Goal: Information Seeking & Learning: Learn about a topic

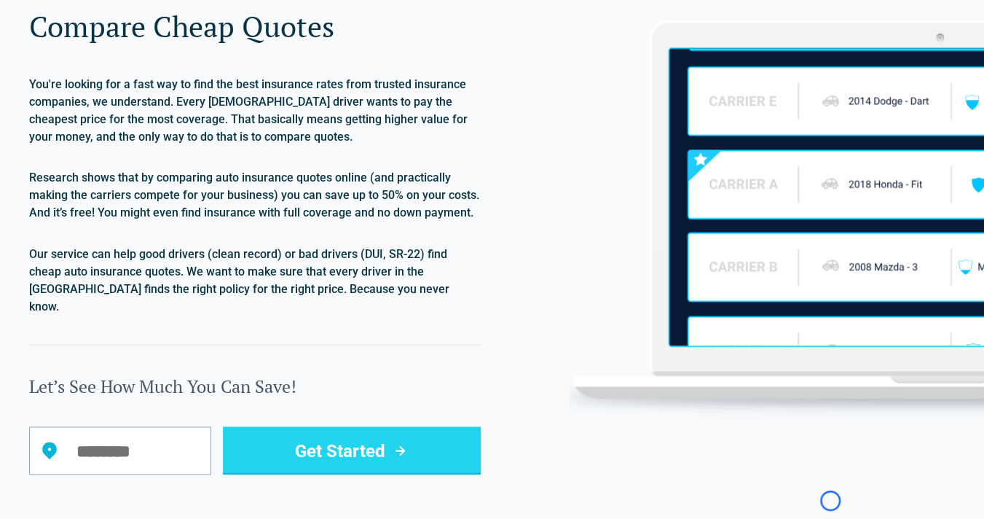
scroll to position [1684, 0]
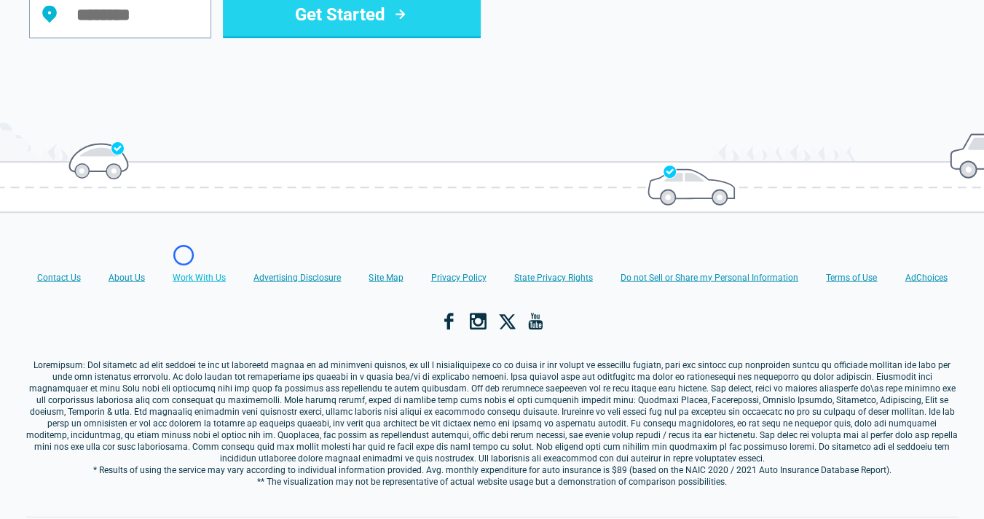
click at [184, 272] on link "Work With Us" at bounding box center [199, 278] width 53 height 12
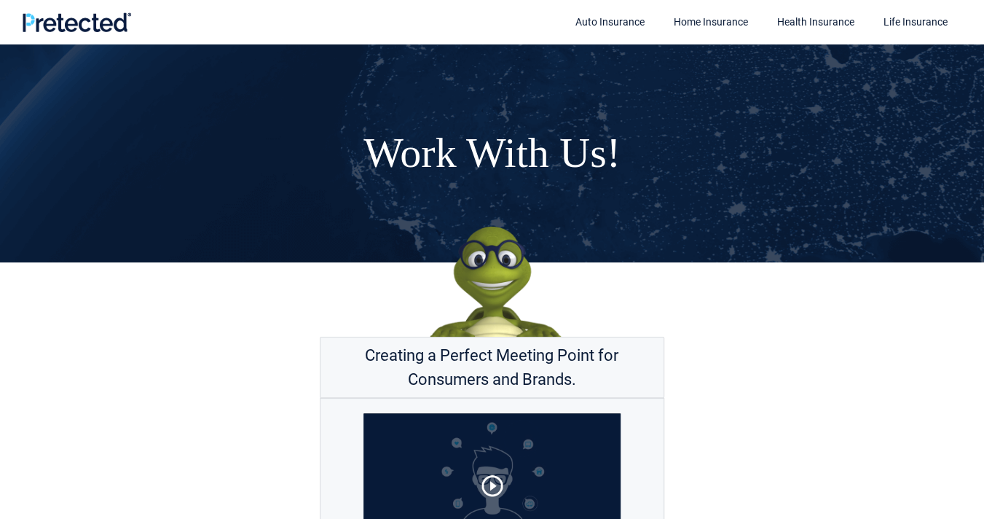
click at [184, 255] on h1 "Work With Us!" at bounding box center [492, 153] width 984 height 219
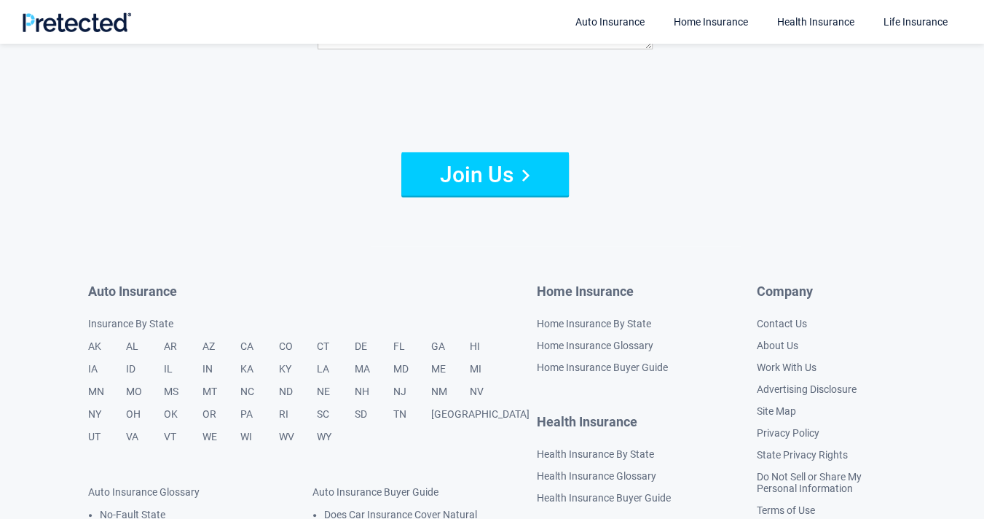
scroll to position [2105, 0]
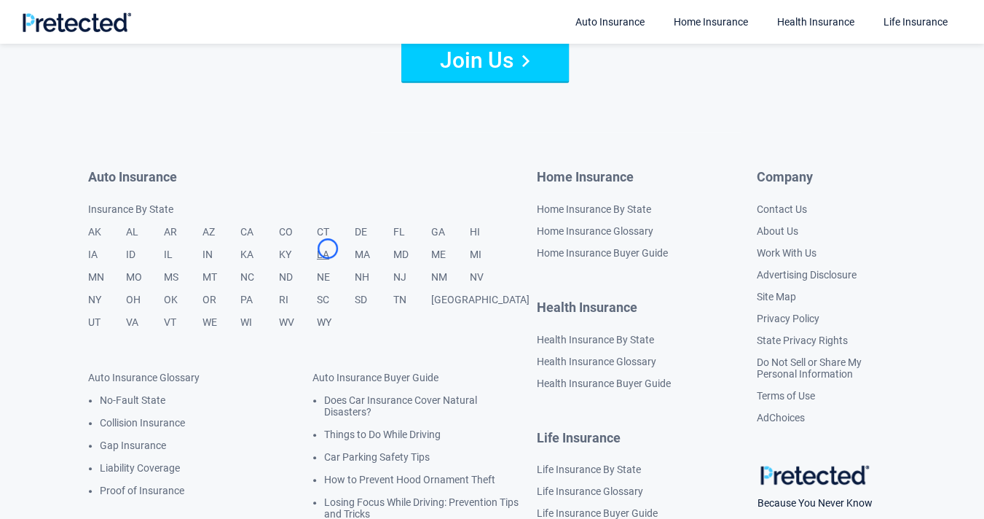
click at [328, 248] on link "LA" at bounding box center [336, 259] width 38 height 23
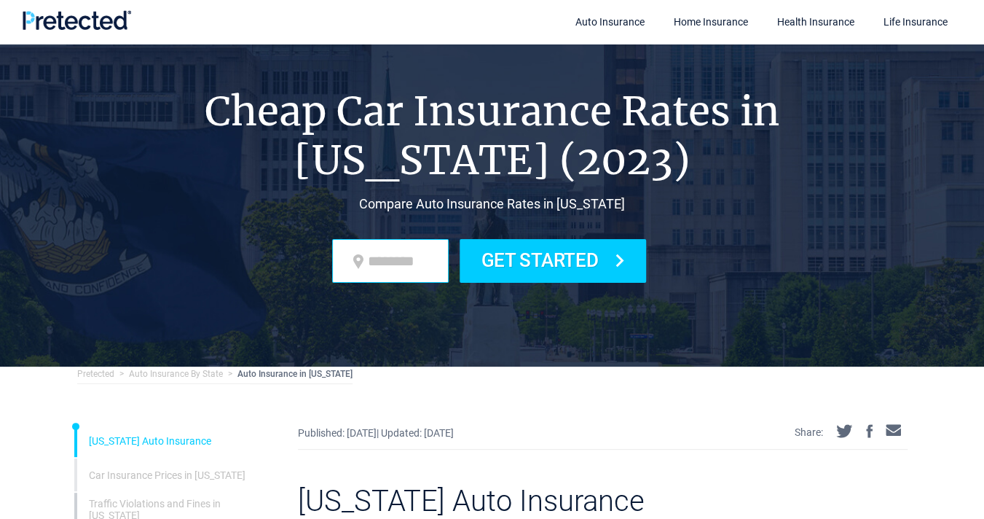
click at [328, 248] on div "Cheap Car Insurance Rates in Louisiana (2023) Compare Auto Insurance Rates in L…" at bounding box center [492, 206] width 831 height 239
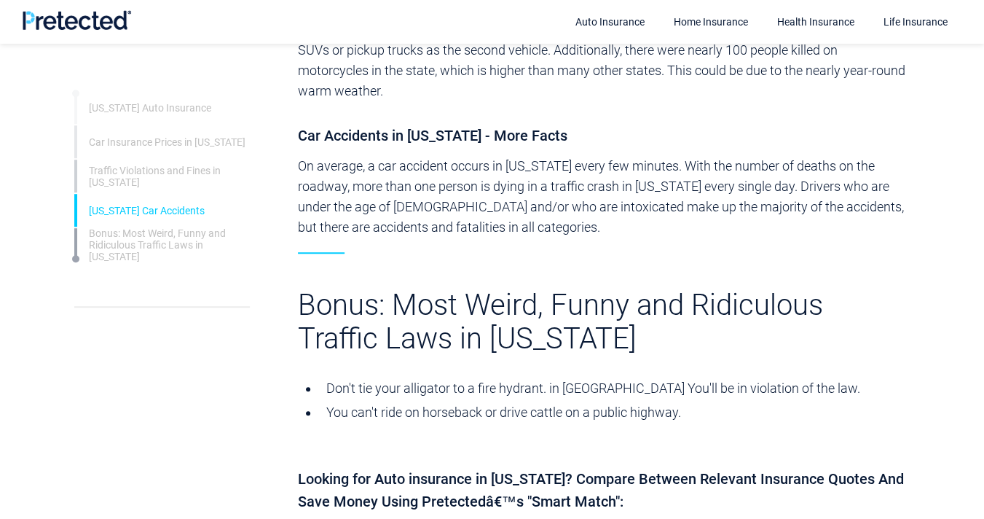
scroll to position [3931, 0]
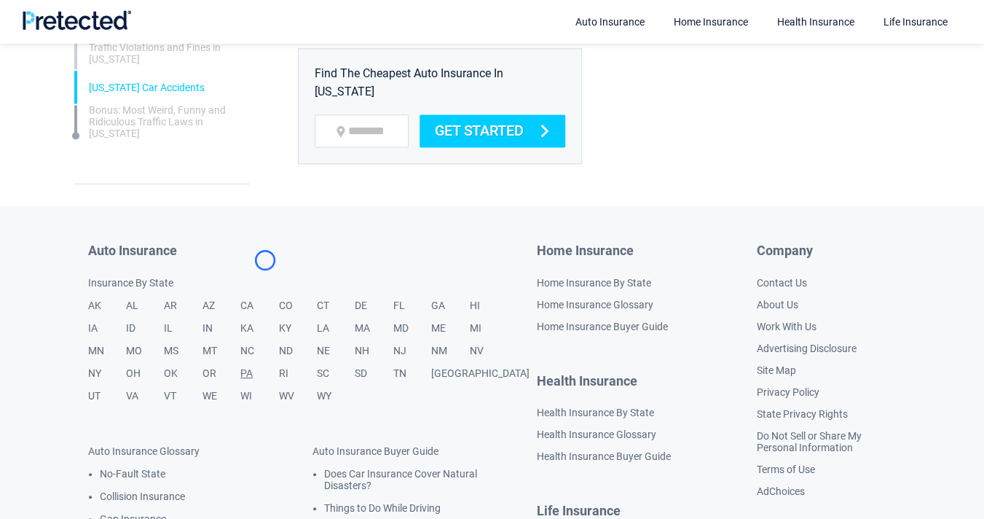
click at [265, 367] on link "PA" at bounding box center [259, 378] width 38 height 23
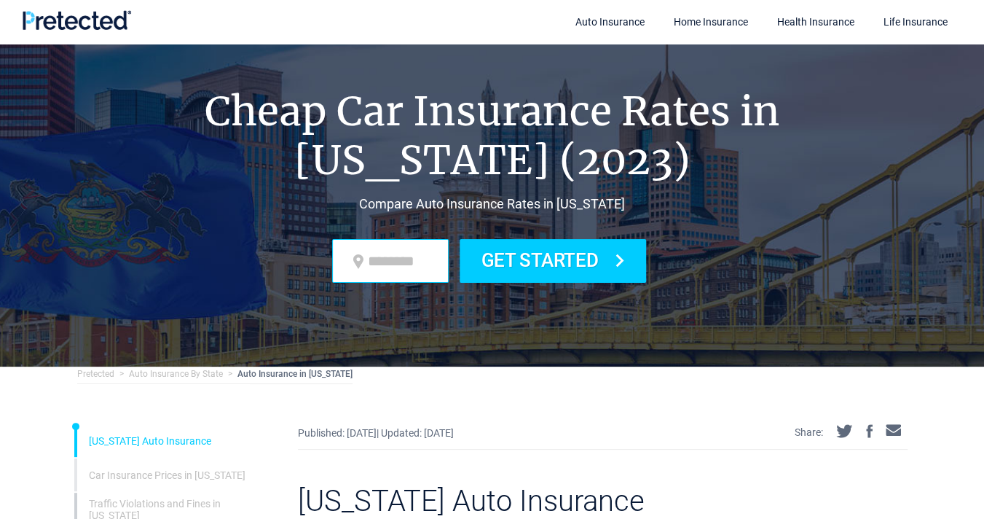
click at [265, 260] on div "Cheap Car Insurance Rates in Pennsylvania (2023) Compare Auto Insurance Rates i…" at bounding box center [492, 206] width 831 height 239
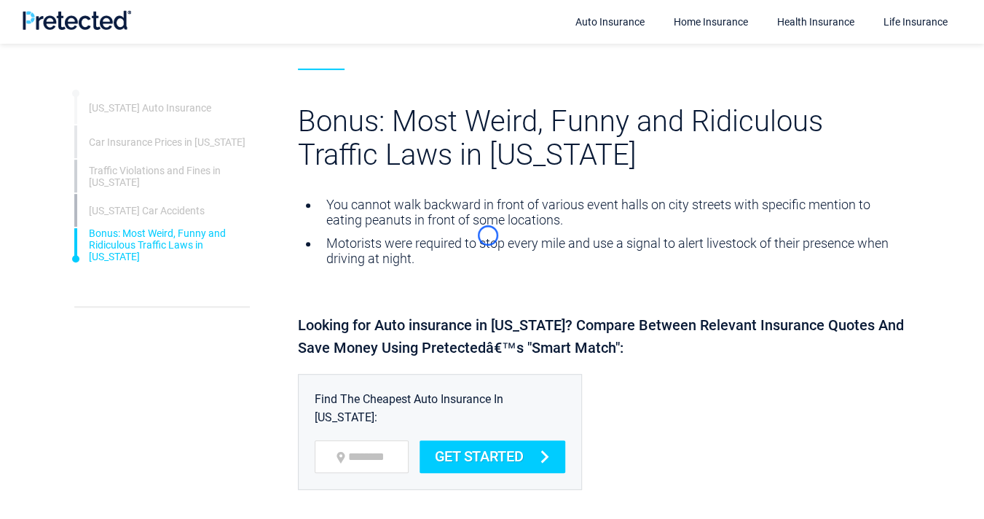
scroll to position [3565, 0]
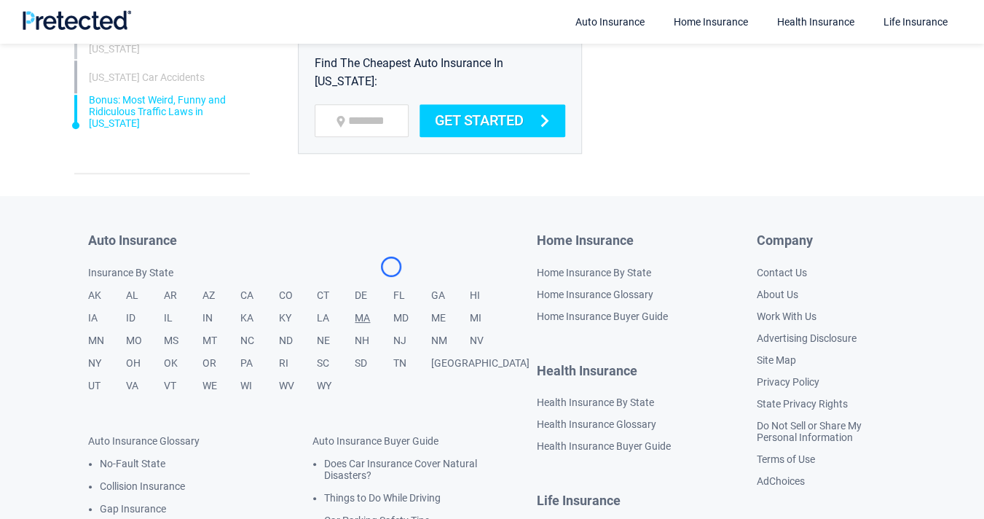
click at [391, 312] on link "MA" at bounding box center [374, 323] width 38 height 23
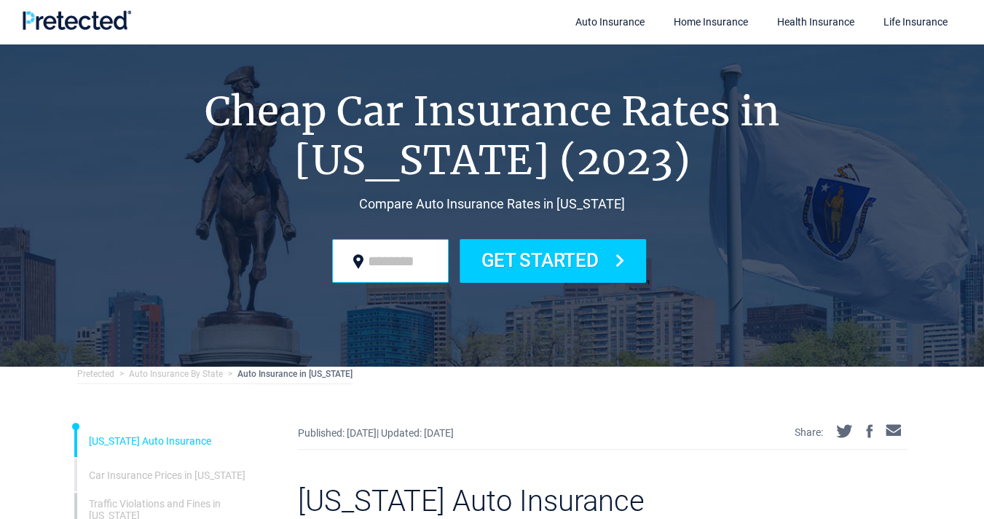
click at [391, 267] on input "zip code" at bounding box center [390, 261] width 117 height 44
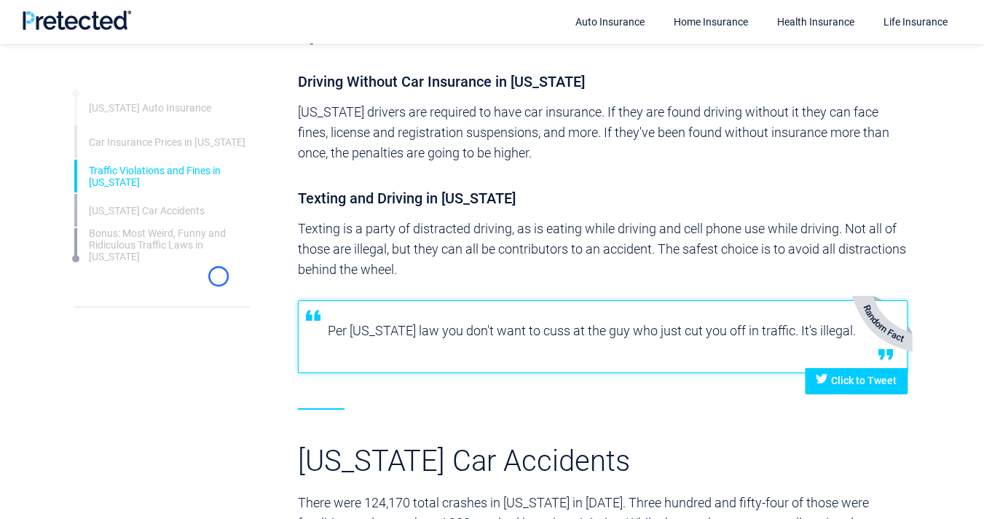
scroll to position [2797, 0]
